Goal: Check status

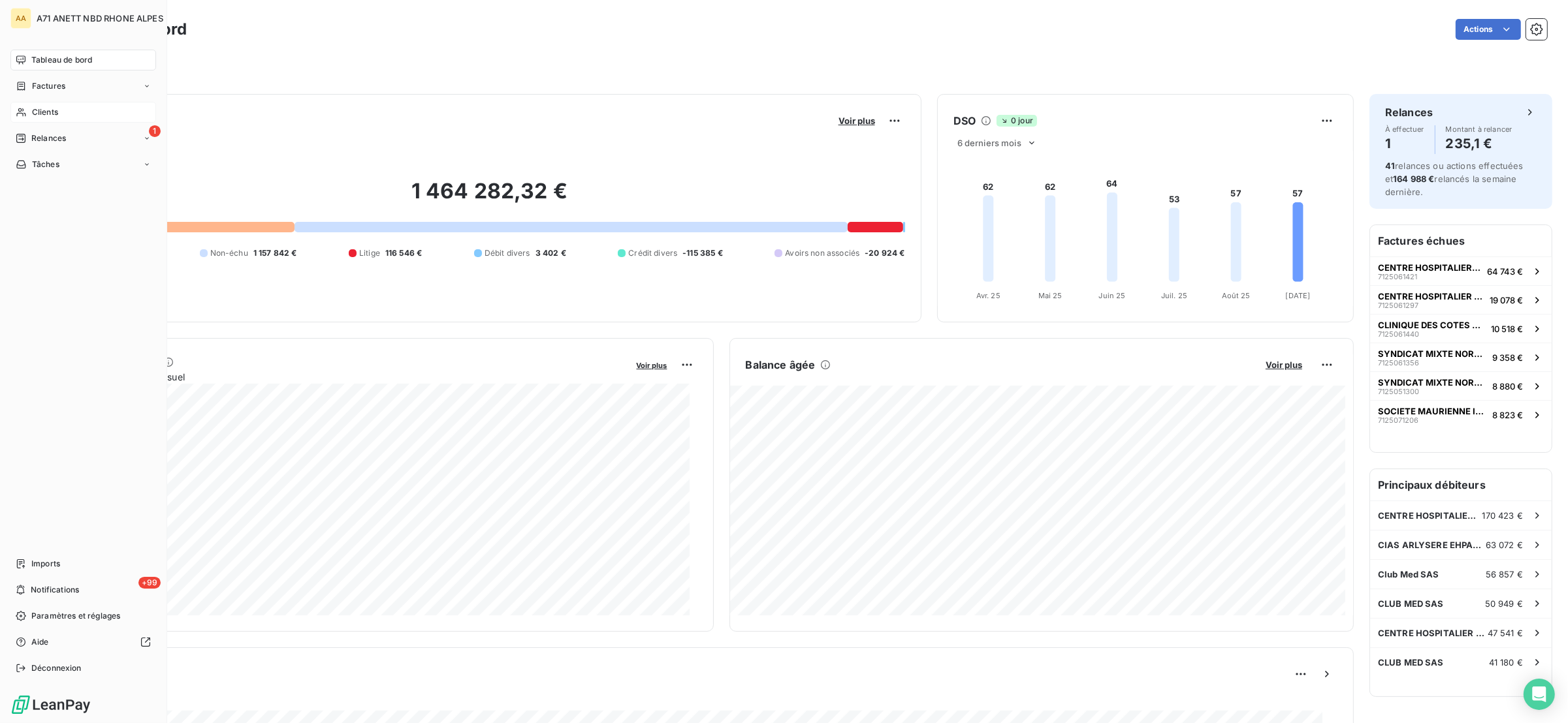
click at [44, 110] on span "Clients" at bounding box center [44, 112] width 26 height 12
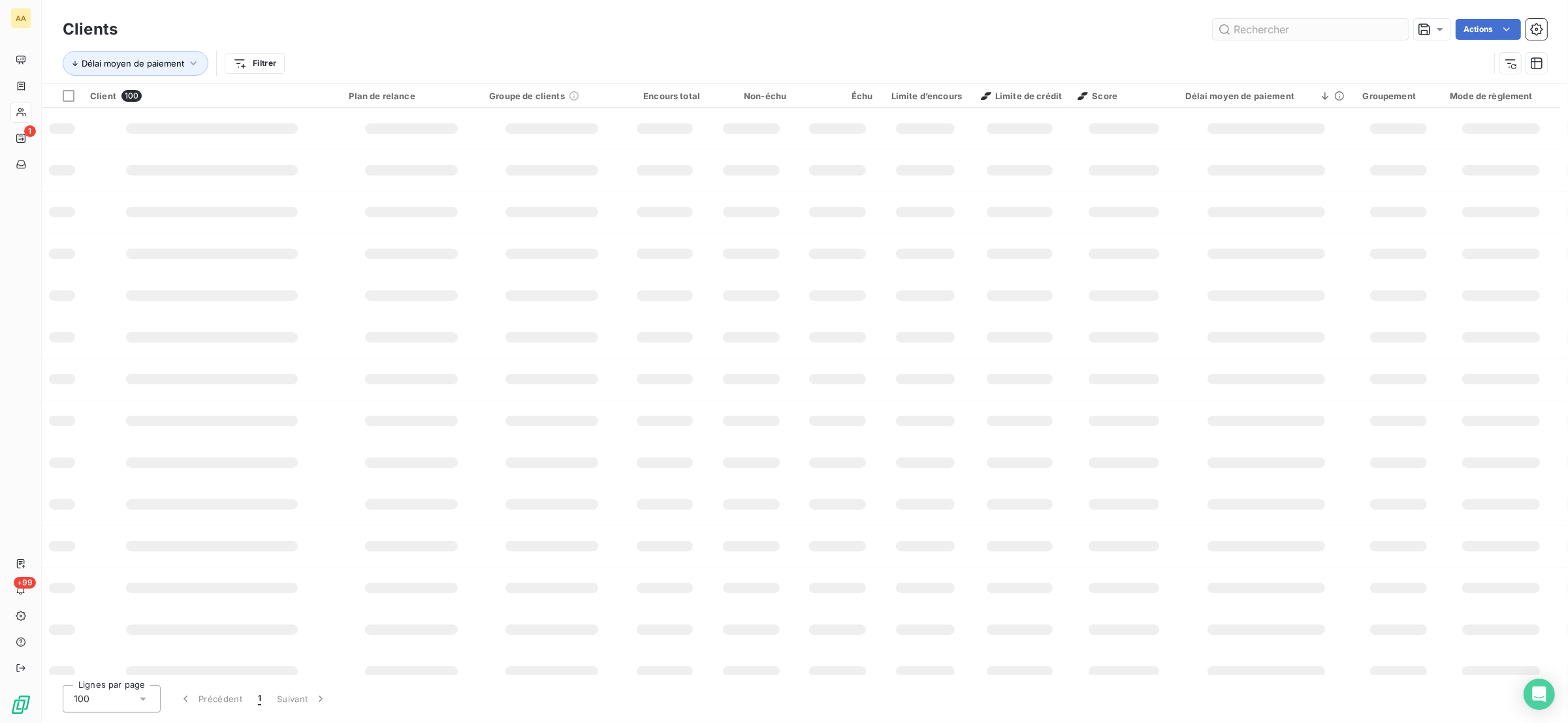
click at [1268, 21] on input "text" at bounding box center [1310, 29] width 196 height 21
click at [1266, 23] on input "text" at bounding box center [1310, 29] width 196 height 21
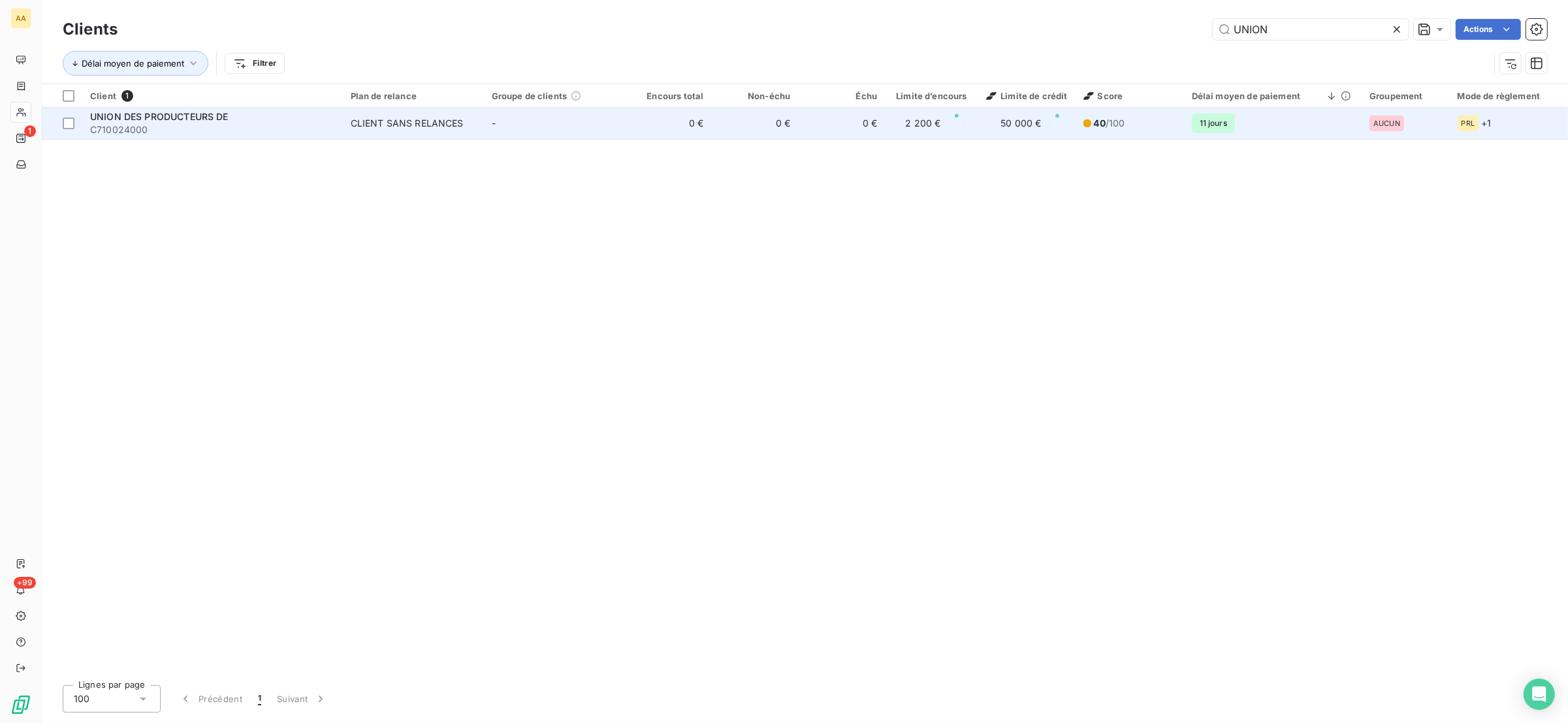
type input "UNION"
click at [263, 129] on span "C710024000" at bounding box center [212, 130] width 245 height 13
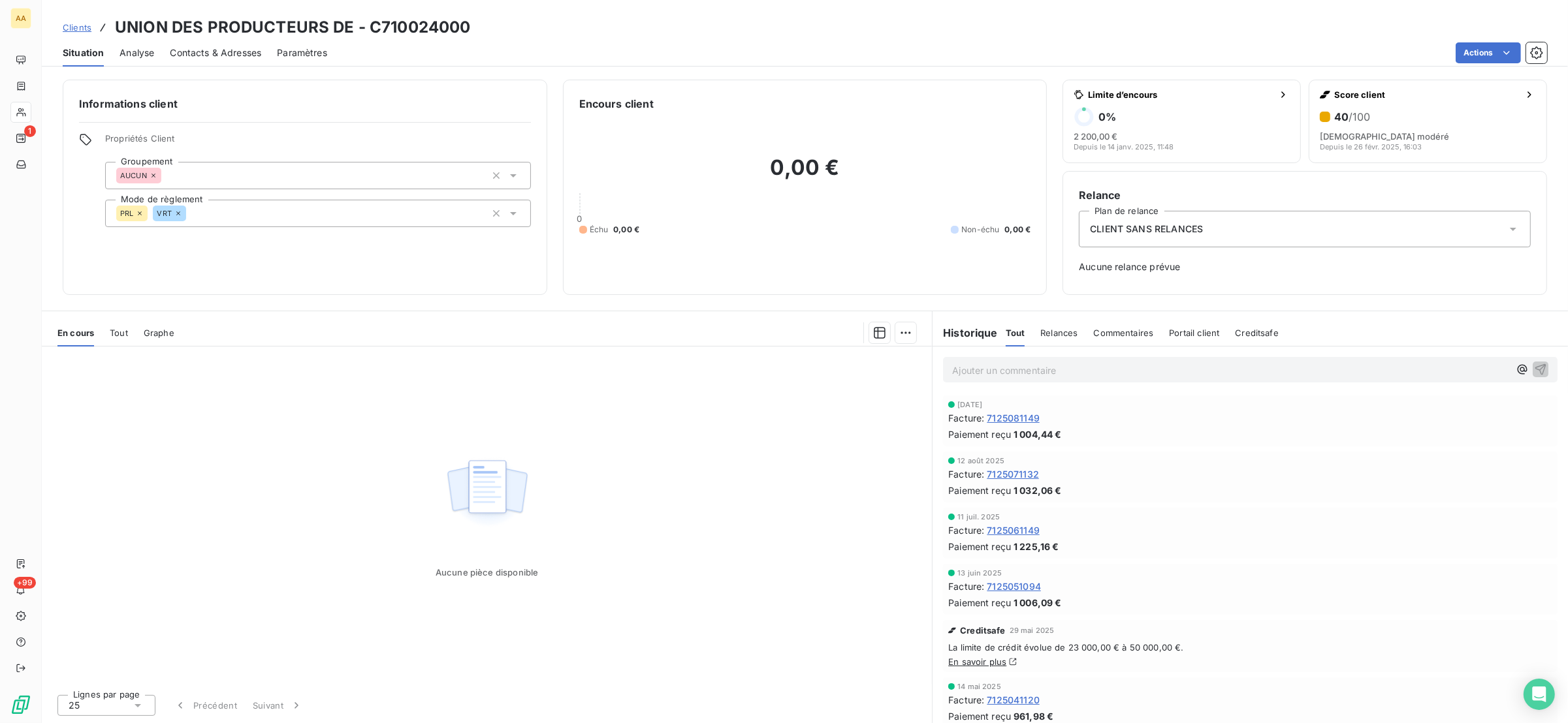
click at [116, 335] on span "Tout" at bounding box center [119, 332] width 18 height 10
